Goal: Manage account settings

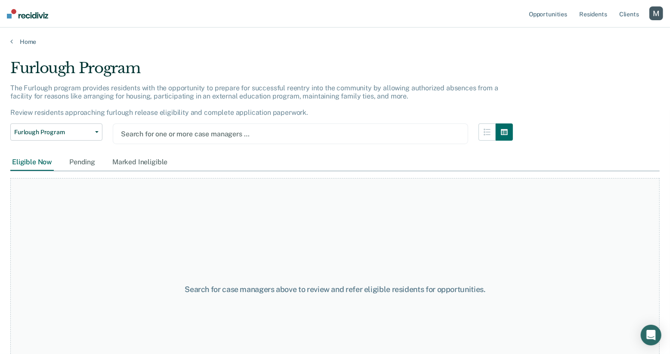
click at [266, 130] on div at bounding box center [290, 134] width 339 height 10
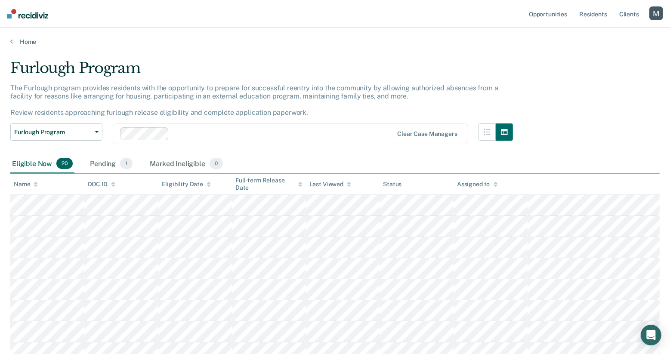
click at [659, 17] on div "button" at bounding box center [656, 13] width 14 height 14
click at [604, 34] on link "Profile" at bounding box center [621, 34] width 69 height 7
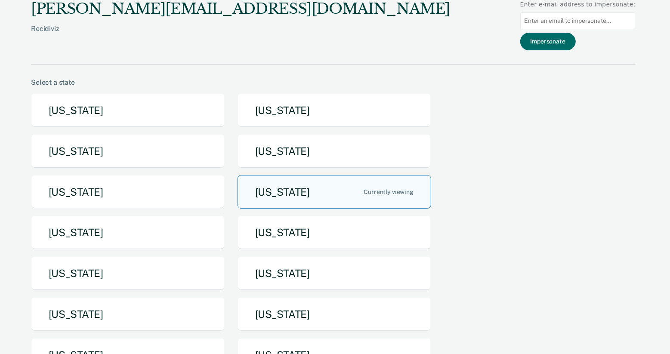
click at [332, 200] on button "Maine" at bounding box center [334, 192] width 194 height 34
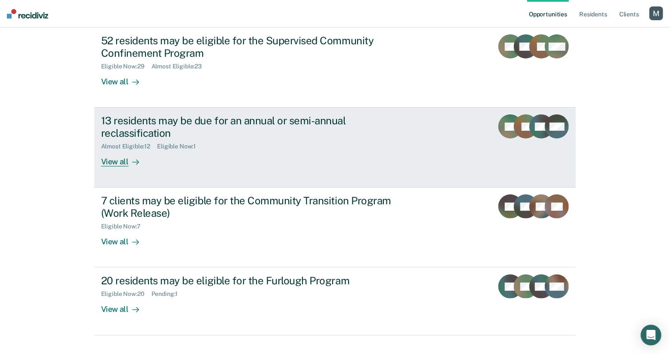
scroll to position [134, 0]
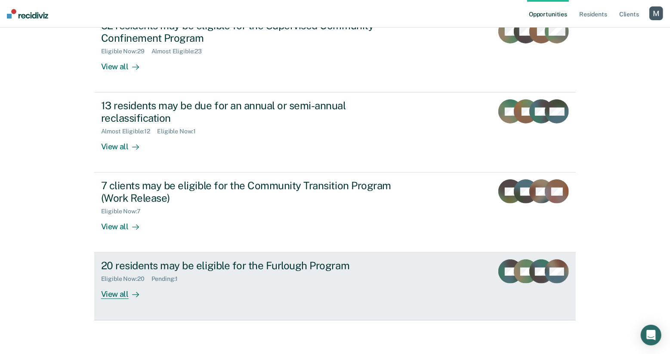
click at [212, 281] on div "Eligible Now : 20 Pending : 1" at bounding box center [252, 277] width 302 height 11
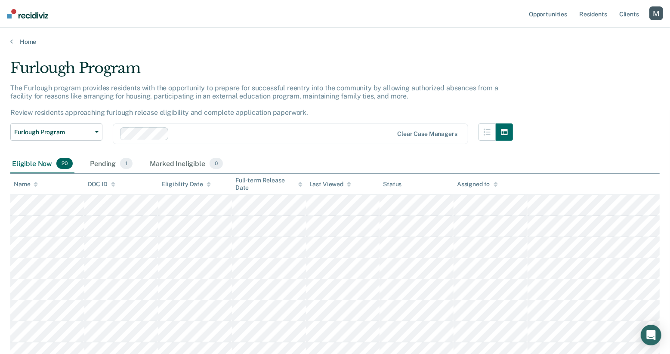
drag, startPoint x: 582, startPoint y: 68, endPoint x: 575, endPoint y: 72, distance: 8.1
click at [582, 68] on div "Furlough Program The Furlough program provides residents with the opportunity t…" at bounding box center [334, 336] width 649 height 554
drag, startPoint x: 652, startPoint y: 14, endPoint x: 658, endPoint y: 12, distance: 6.4
click at [652, 14] on div "button" at bounding box center [656, 13] width 14 height 14
click at [597, 35] on link "Profile" at bounding box center [621, 34] width 69 height 7
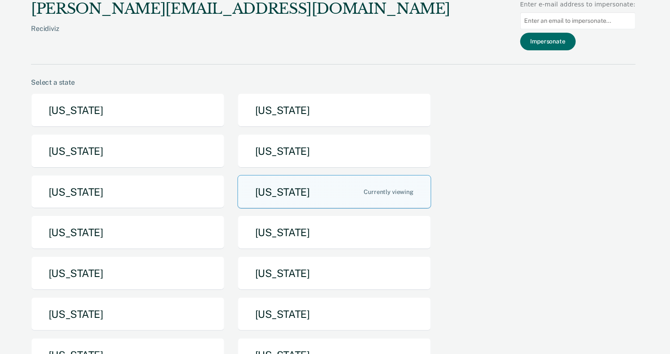
click at [306, 187] on button "Maine" at bounding box center [334, 192] width 194 height 34
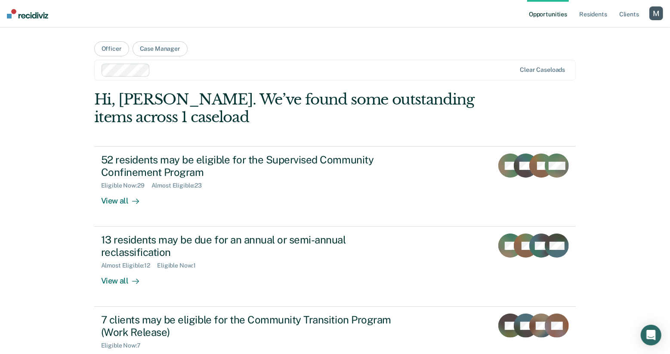
click at [652, 17] on div "button" at bounding box center [656, 13] width 14 height 14
click at [596, 34] on link "Profile" at bounding box center [621, 34] width 69 height 7
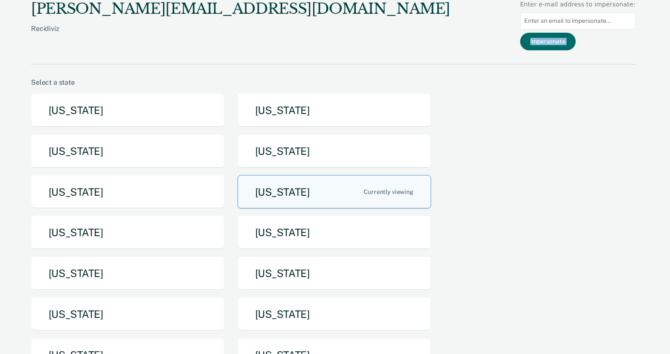
click at [596, 34] on div "Impersonate" at bounding box center [577, 42] width 115 height 18
click at [152, 108] on button "Arizona" at bounding box center [128, 110] width 194 height 34
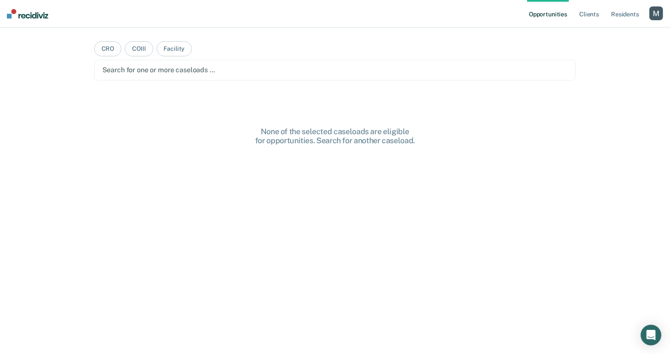
click at [322, 75] on div "Search for one or more caseloads …" at bounding box center [334, 70] width 467 height 12
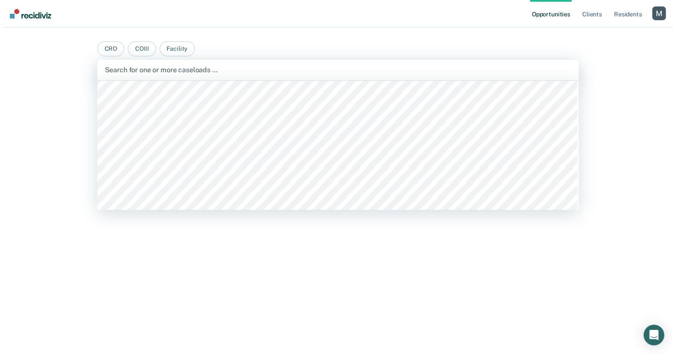
scroll to position [746, 0]
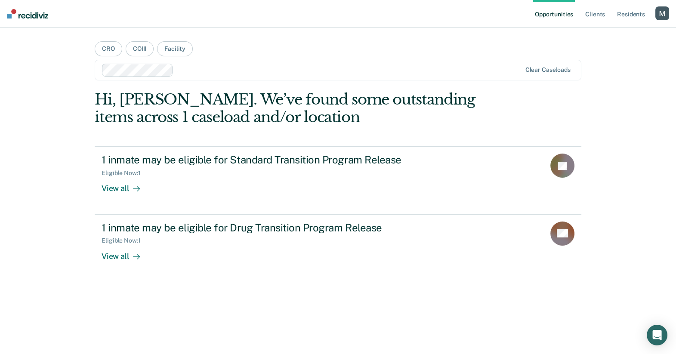
click at [665, 12] on div "button" at bounding box center [662, 13] width 14 height 14
click at [596, 56] on link "Log Out" at bounding box center [627, 56] width 69 height 7
